Goal: Task Accomplishment & Management: Manage account settings

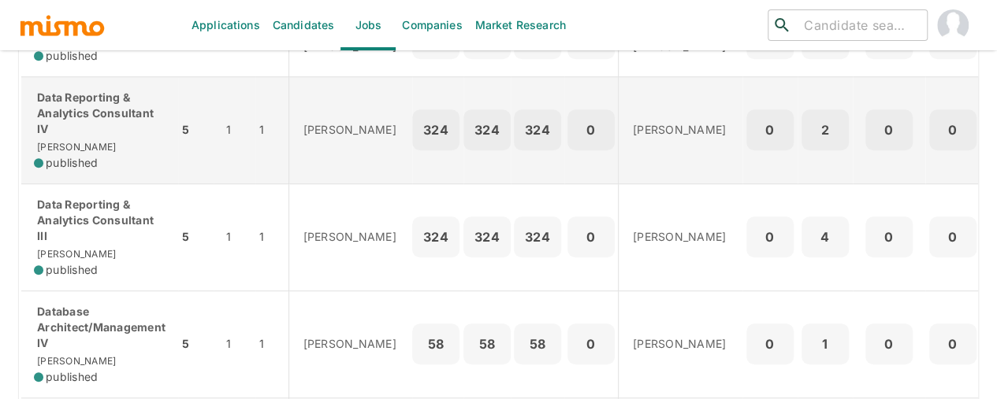
scroll to position [552, 0]
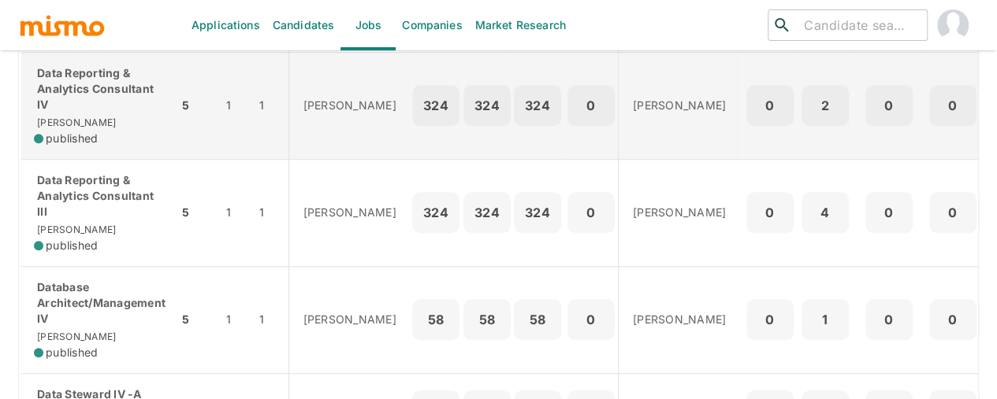
click at [76, 147] on span "published" at bounding box center [72, 139] width 52 height 16
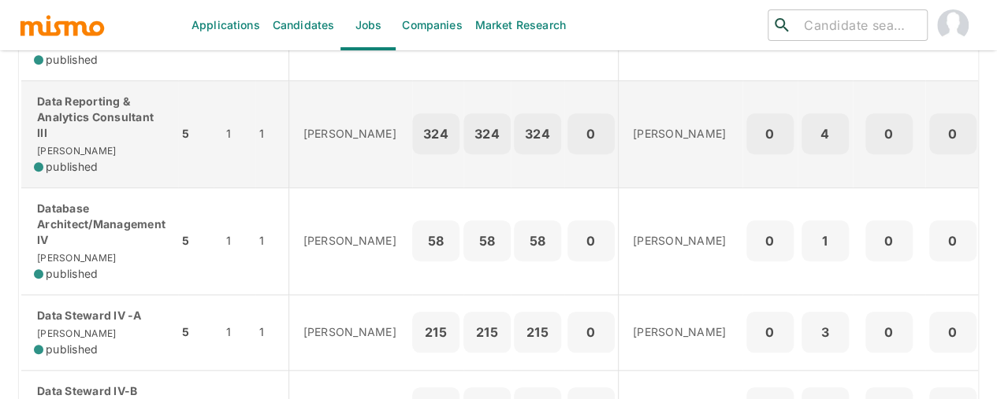
click at [121, 175] on div "Data Reporting & Analytics Consultant III Kaiser published" at bounding box center [100, 134] width 132 height 81
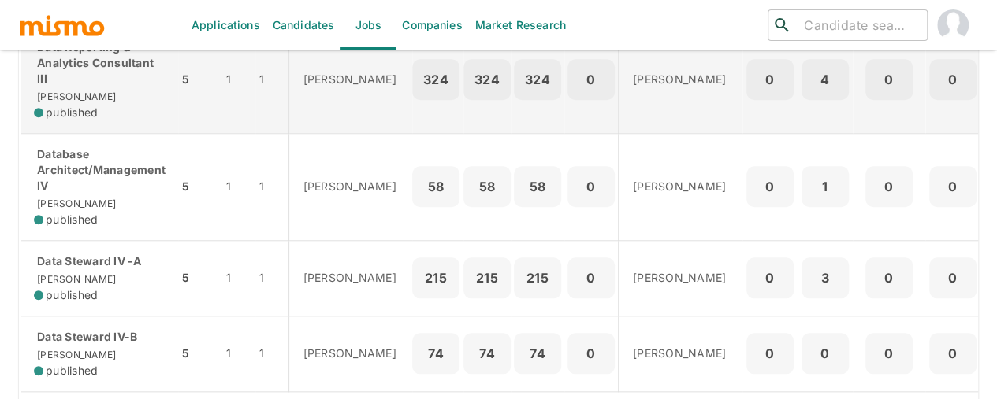
scroll to position [709, 0]
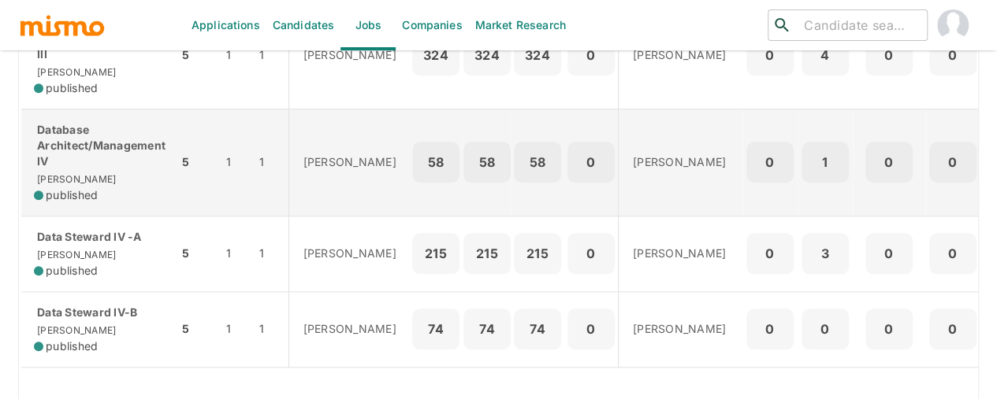
click at [104, 195] on div "Database Architect/Management IV Kaiser published" at bounding box center [100, 162] width 132 height 81
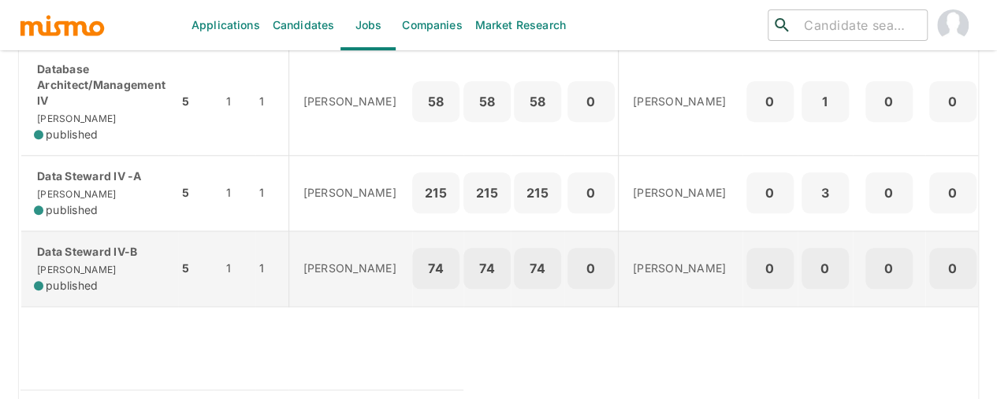
scroll to position [691, 0]
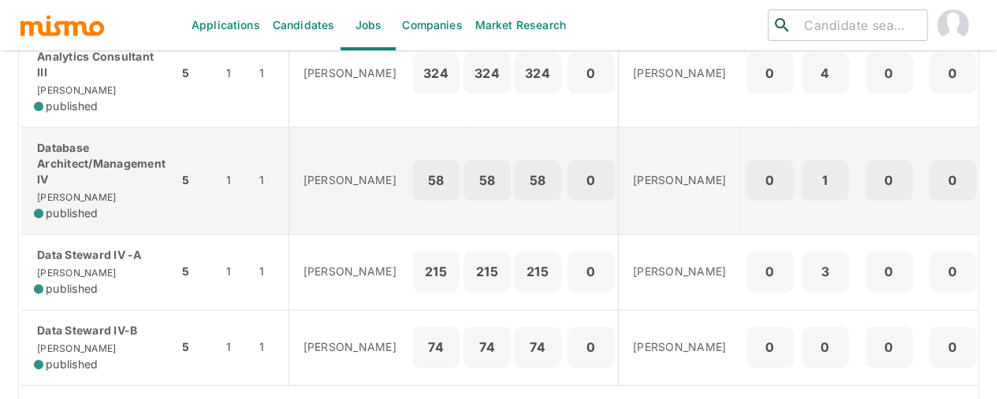
click at [121, 180] on p "Database Architect/Management IV" at bounding box center [100, 163] width 132 height 47
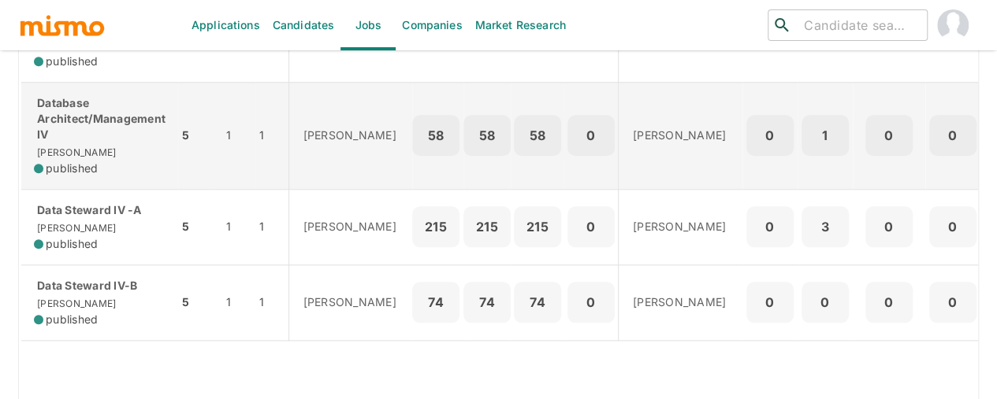
scroll to position [770, 0]
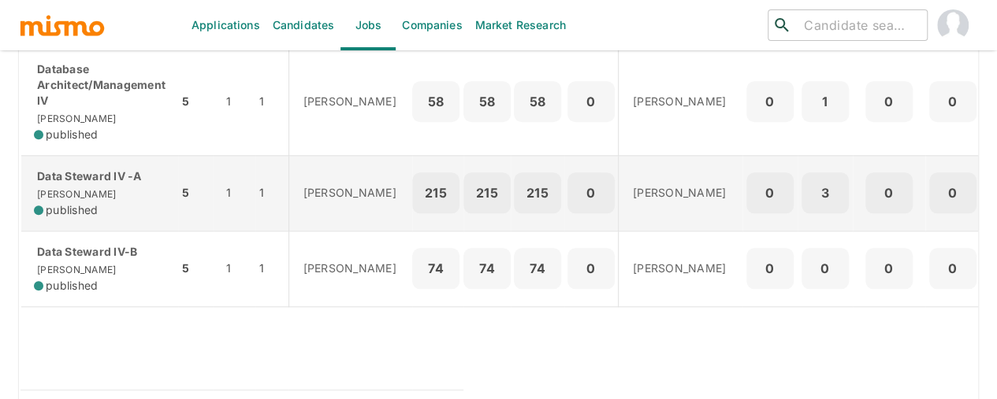
click at [69, 210] on div "Data Steward IV -A Kaiser published" at bounding box center [100, 194] width 132 height 50
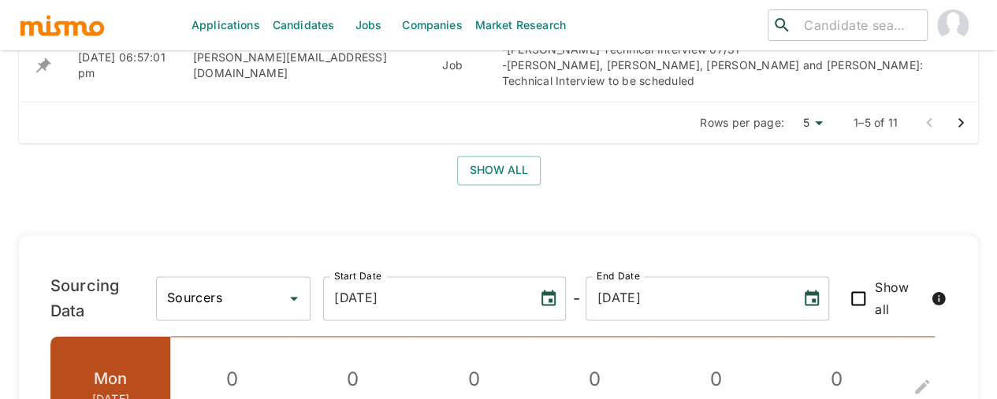
scroll to position [709, 0]
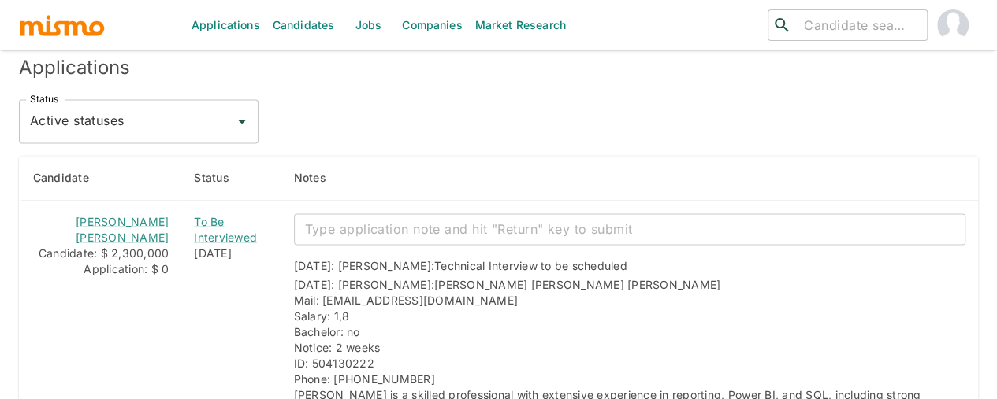
scroll to position [1497, 0]
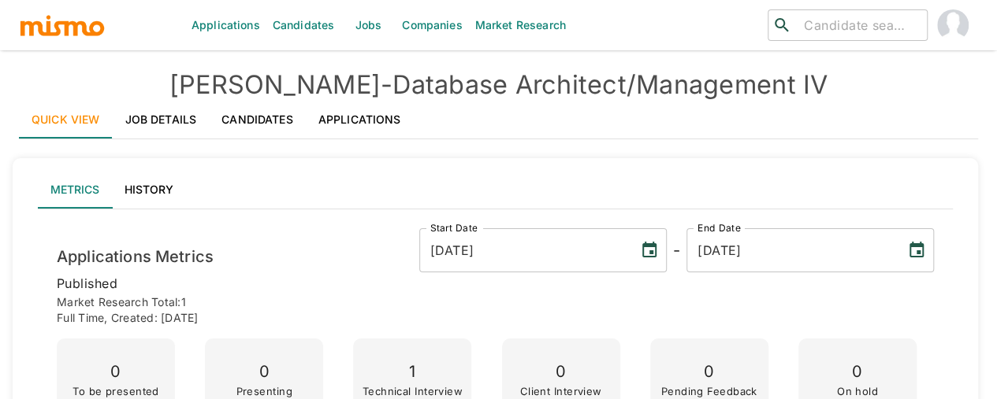
click at [150, 127] on link "Job Details" at bounding box center [161, 120] width 97 height 38
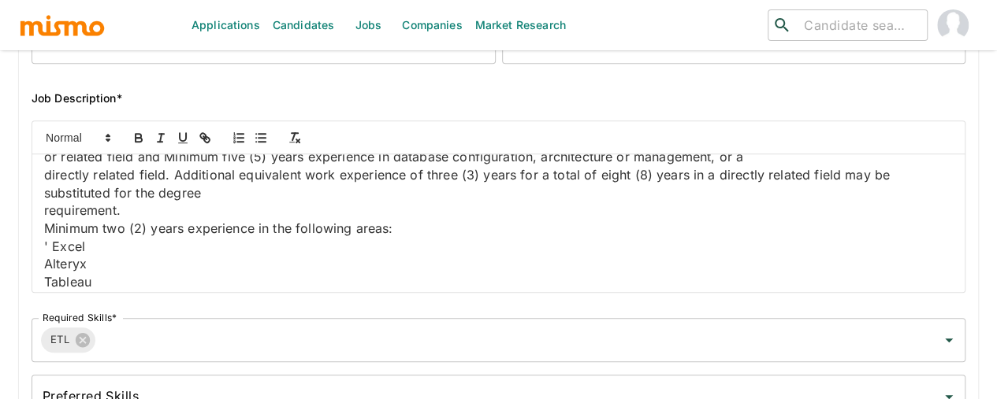
scroll to position [394, 0]
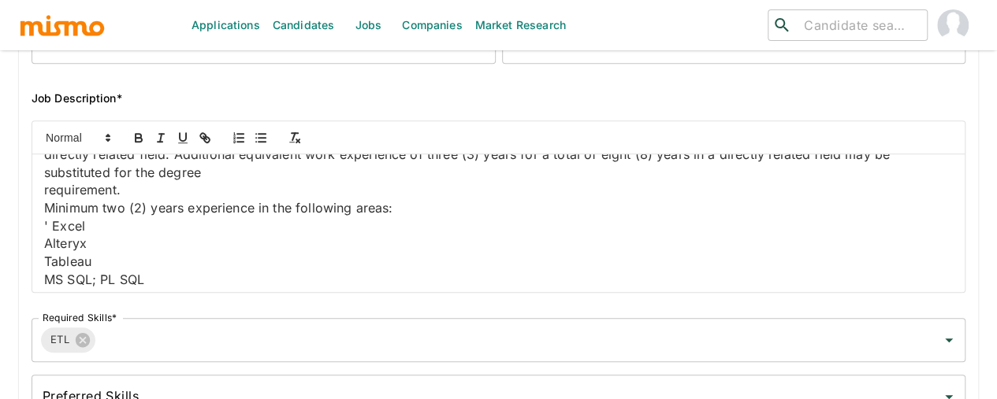
drag, startPoint x: 386, startPoint y: 240, endPoint x: 615, endPoint y: 247, distance: 228.6
click at [615, 146] on p "or related field and Minimum five (5) years experience in database configuratio…" at bounding box center [498, 137] width 908 height 18
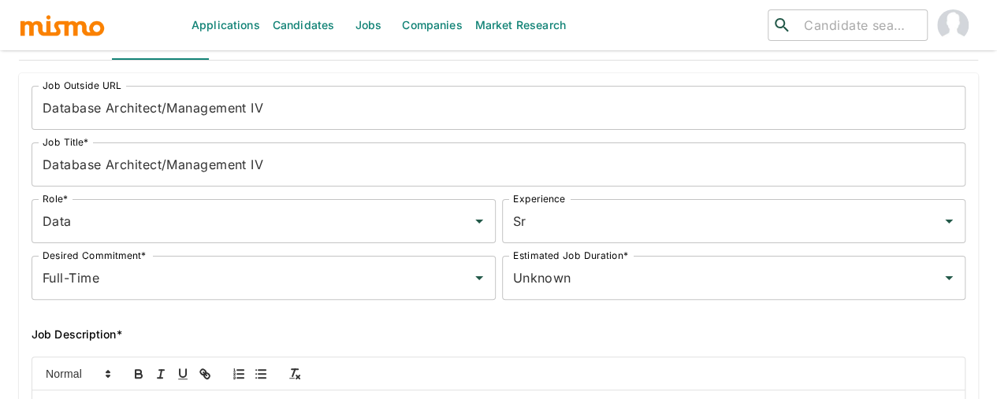
scroll to position [0, 0]
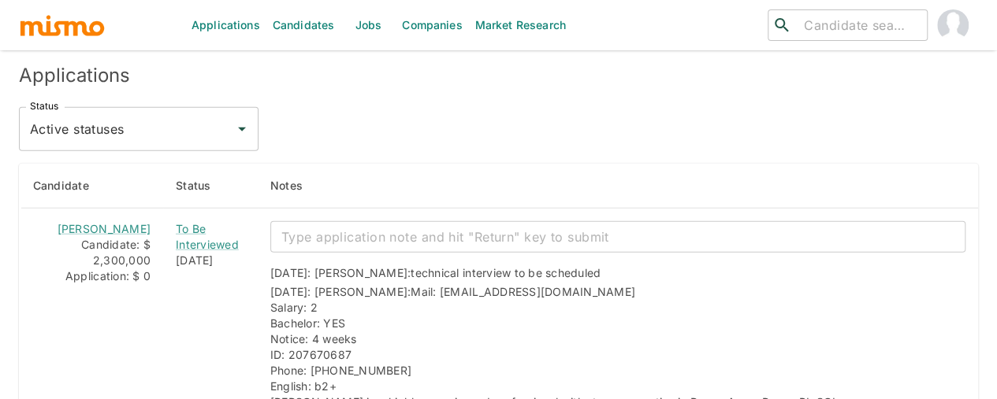
scroll to position [1985, 0]
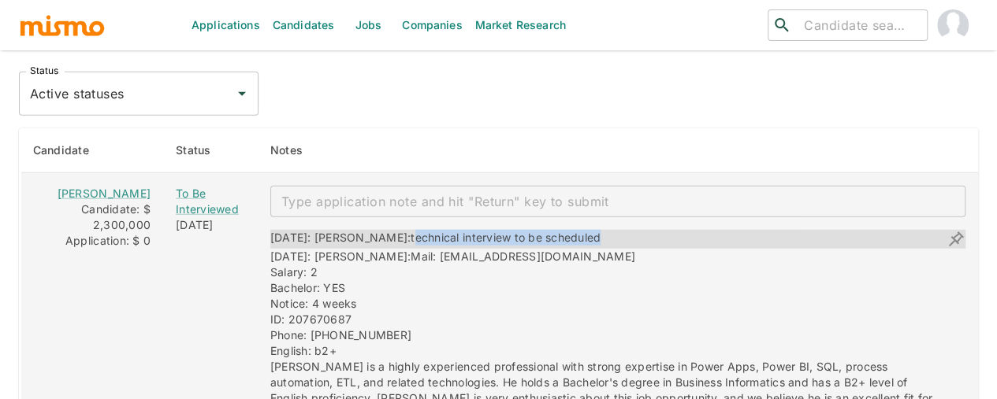
drag, startPoint x: 366, startPoint y: 184, endPoint x: 569, endPoint y: 175, distance: 202.7
click at [569, 230] on div "[DATE]: [PERSON_NAME]: technical interview to be scheduled" at bounding box center [617, 239] width 695 height 19
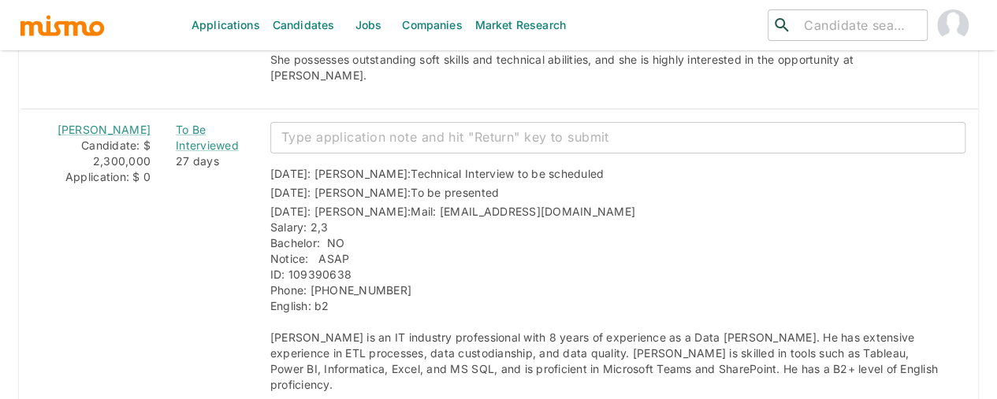
scroll to position [2537, 0]
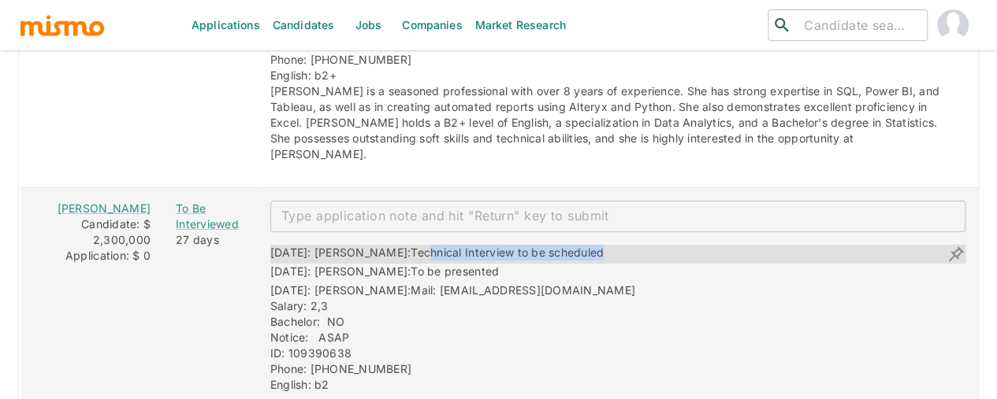
drag, startPoint x: 379, startPoint y: 162, endPoint x: 569, endPoint y: 161, distance: 189.9
click at [569, 245] on div "[DATE]: [PERSON_NAME]: Technical Interview to be scheduled" at bounding box center [617, 254] width 695 height 19
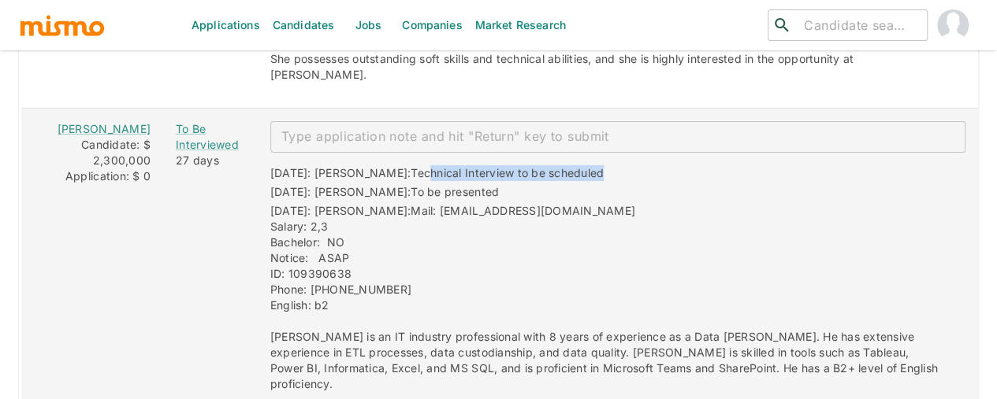
scroll to position [2616, 0]
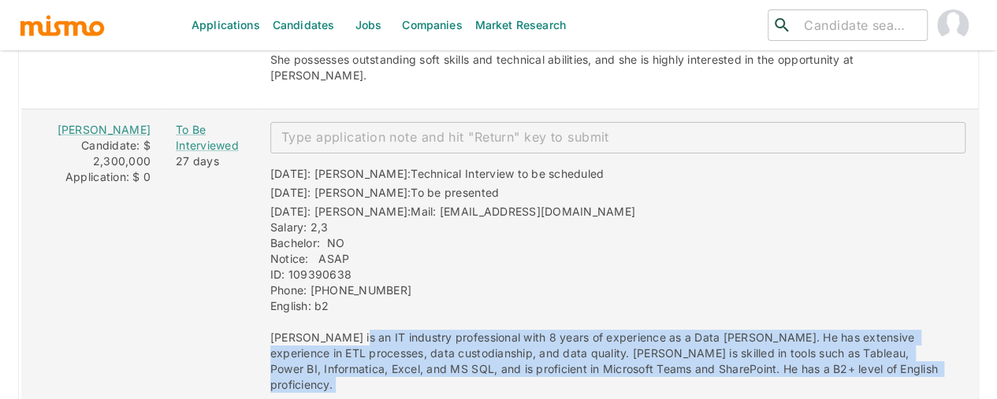
drag, startPoint x: 330, startPoint y: 252, endPoint x: 639, endPoint y: 289, distance: 311.1
click at [639, 289] on div "x ​ [DATE]: [PERSON_NAME]: Technical Interview to be scheduled [DATE]: [PERSON_…" at bounding box center [612, 258] width 708 height 296
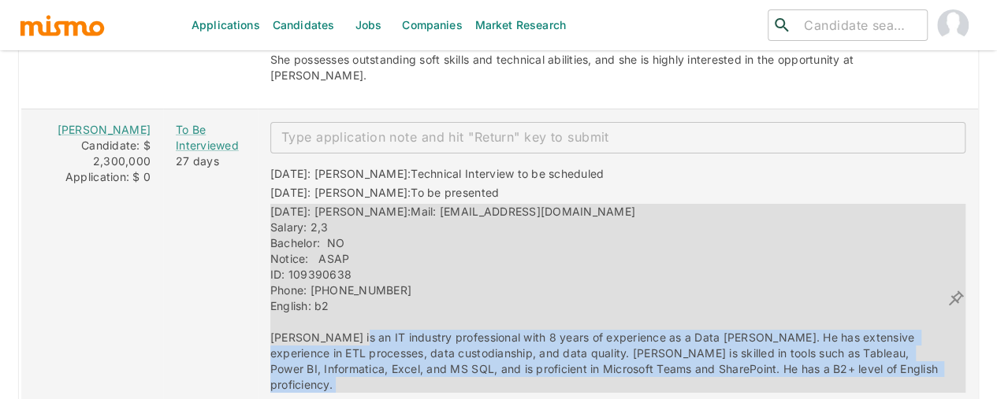
click at [665, 283] on span "Mail: gangulo@gmail.com Salary: 2,3 Bachelor: NO Notice: ASAP ID: 109390638 Pho…" at bounding box center [605, 298] width 670 height 187
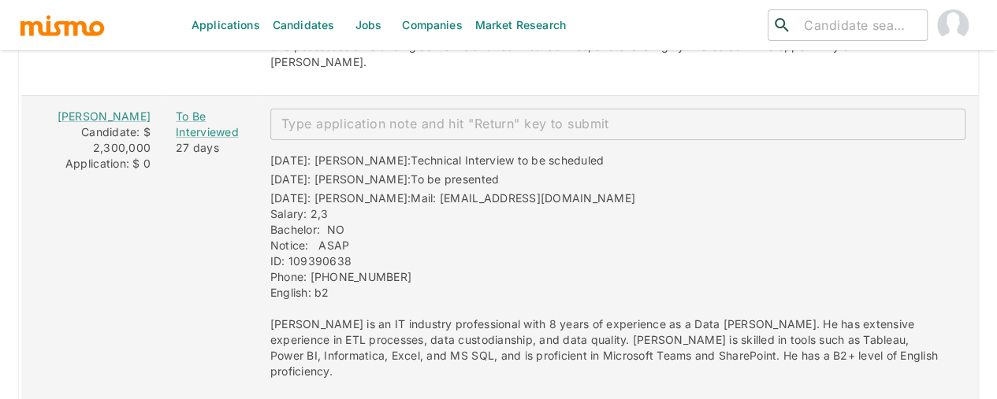
scroll to position [2537, 0]
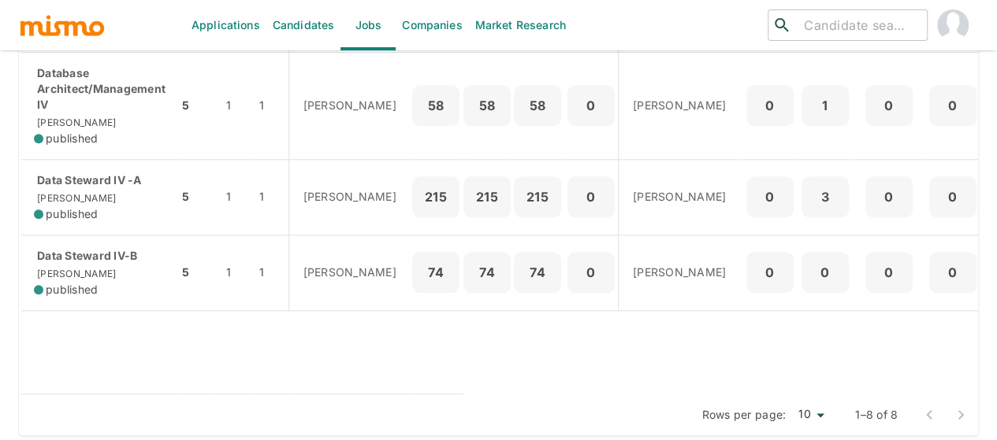
scroll to position [788, 0]
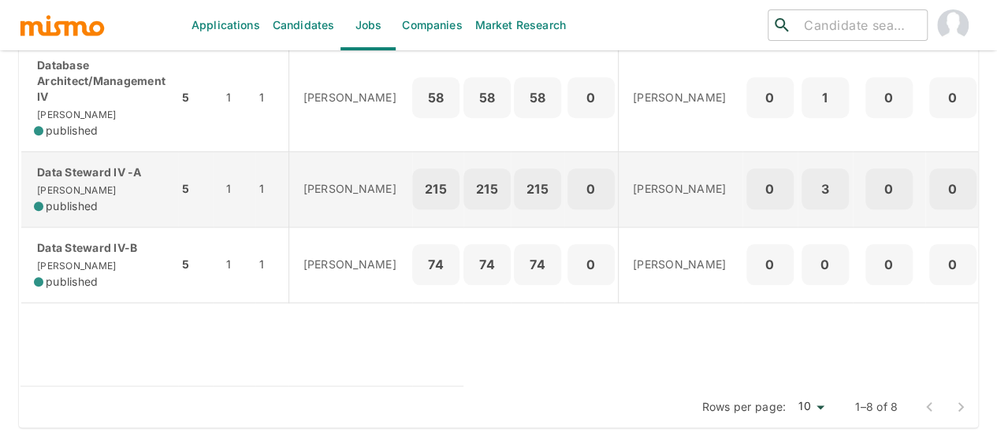
click at [73, 191] on div "Data Steward IV -A Kaiser published" at bounding box center [100, 190] width 132 height 50
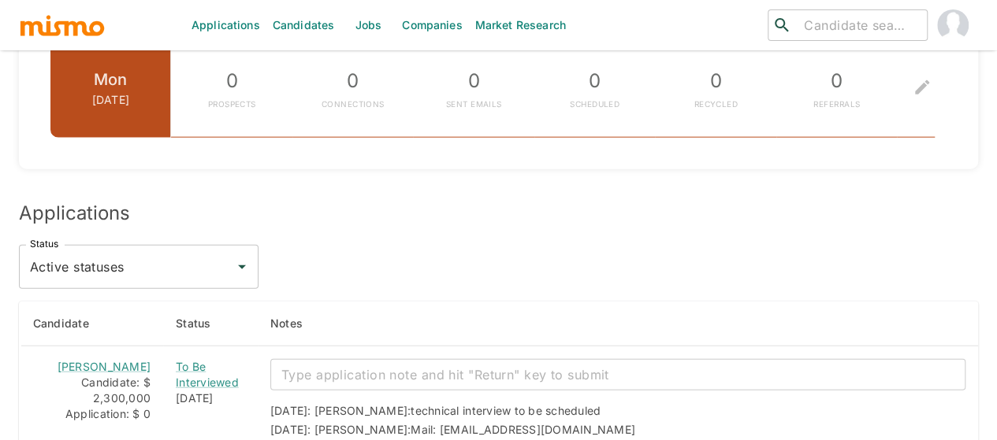
scroll to position [1970, 0]
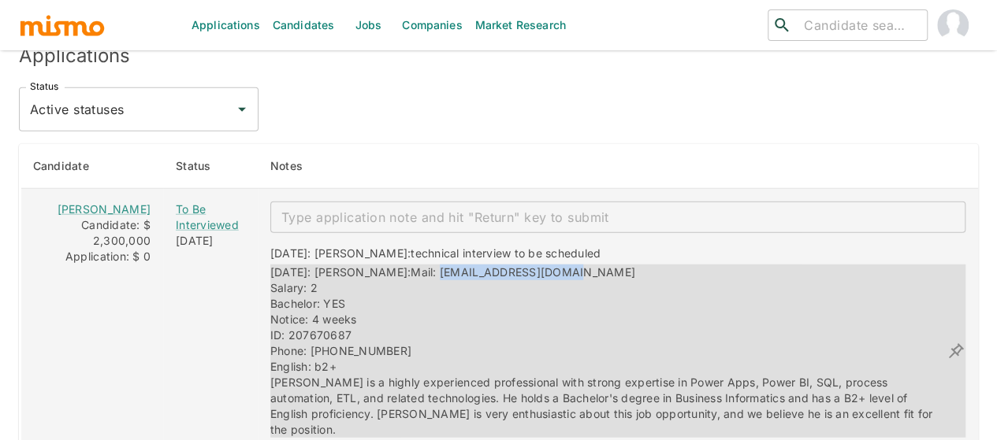
drag, startPoint x: 525, startPoint y: 217, endPoint x: 388, endPoint y: 221, distance: 137.1
click at [388, 265] on div "[DATE]: [PERSON_NAME]: Mail: [EMAIL_ADDRESS][DOMAIN_NAME] Salary: 2 Bachelor: Y…" at bounding box center [608, 351] width 676 height 173
copy span "[EMAIL_ADDRESS][DOMAIN_NAME]"
click at [401, 266] on span "Mail: [EMAIL_ADDRESS][DOMAIN_NAME] Salary: 2 Bachelor: YES Notice: 4 weeks ID: …" at bounding box center [603, 351] width 666 height 171
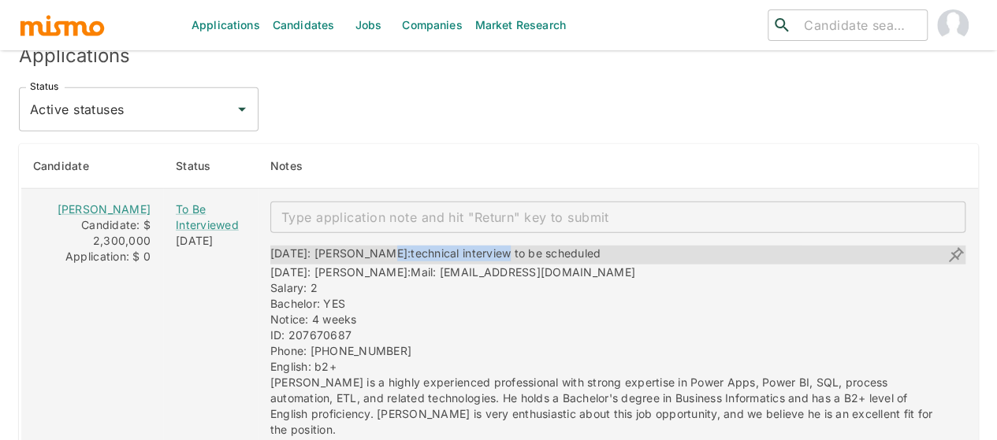
drag, startPoint x: 459, startPoint y: 196, endPoint x: 357, endPoint y: 191, distance: 102.5
click at [357, 246] on div "[DATE]: [PERSON_NAME]: technical interview to be scheduled" at bounding box center [435, 255] width 330 height 19
copy div "technical interview"
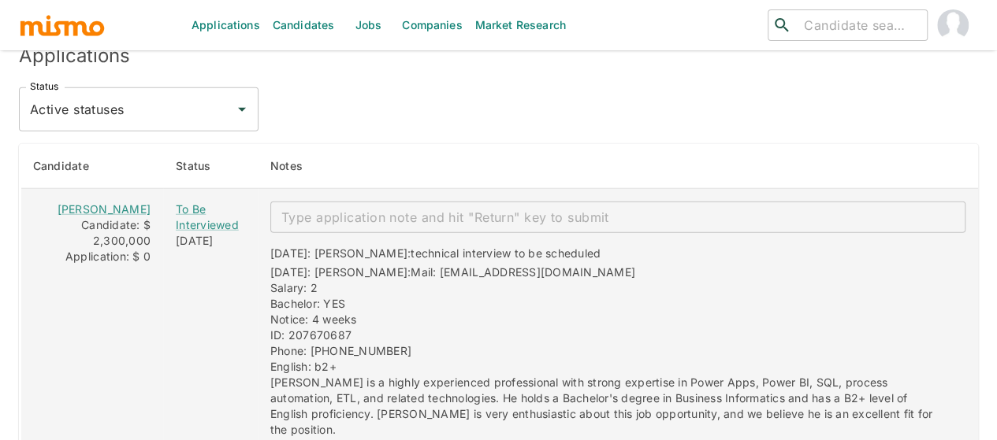
click at [325, 209] on textarea "enhanced table" at bounding box center [617, 218] width 673 height 18
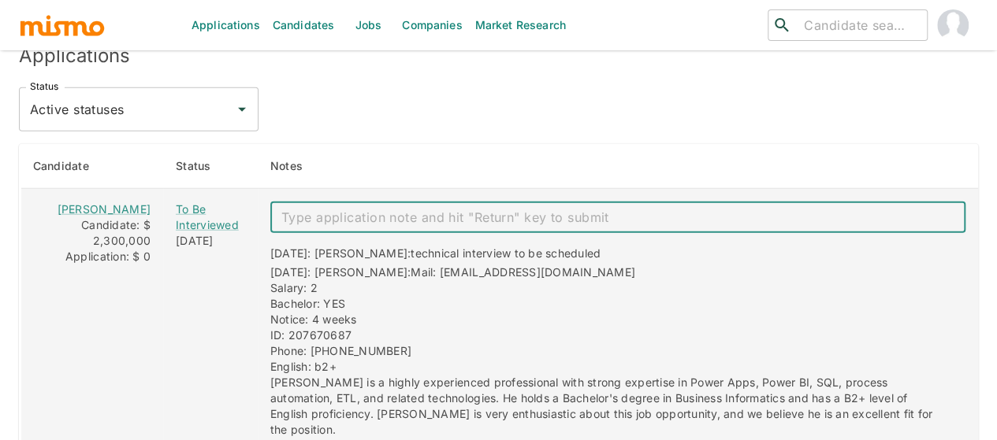
paste textarea "technical interview"
type textarea "technical interview 08/21"
